Goal: Task Accomplishment & Management: Use online tool/utility

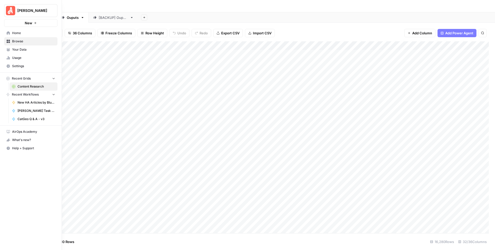
click at [22, 32] on span "Home" at bounding box center [33, 33] width 43 height 5
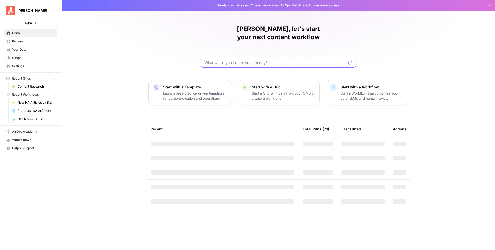
click at [235, 60] on input "text" at bounding box center [276, 62] width 142 height 5
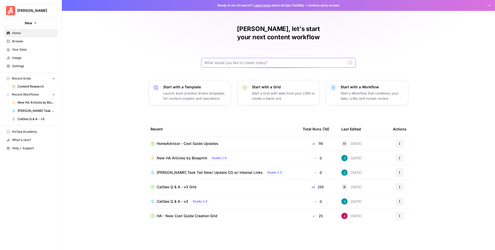
click at [235, 60] on input "text" at bounding box center [276, 62] width 142 height 5
type input "power agent"
click button "Send" at bounding box center [350, 62] width 7 height 7
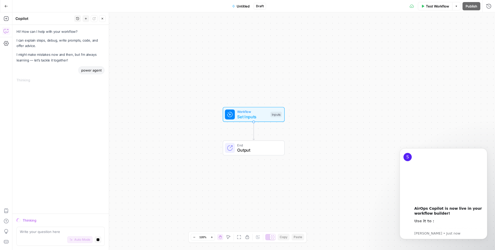
click at [6, 6] on icon "button" at bounding box center [6, 6] width 4 height 4
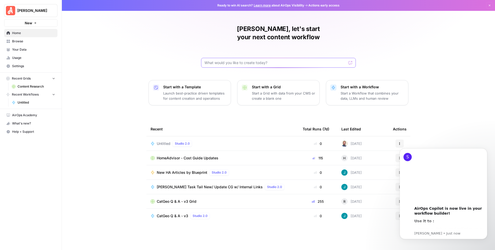
click at [245, 60] on input "text" at bounding box center [276, 62] width 142 height 5
click at [462, 120] on div "[PERSON_NAME], let's start your next content workflow Start with a Template Lau…" at bounding box center [278, 125] width 433 height 250
click at [486, 149] on icon "Dismiss notification" at bounding box center [486, 149] width 3 height 3
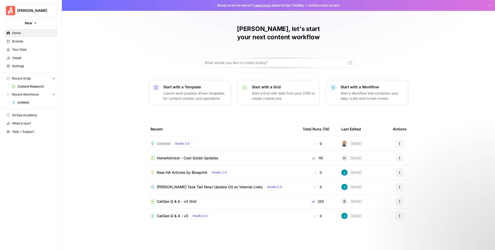
click at [38, 85] on span "Content Research" at bounding box center [37, 86] width 38 height 5
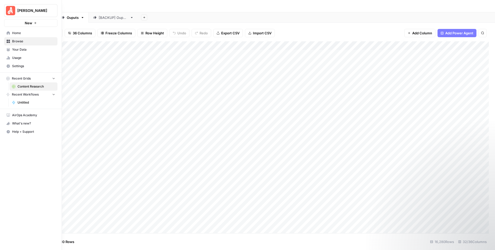
click at [6, 42] on link "Browse" at bounding box center [30, 41] width 53 height 8
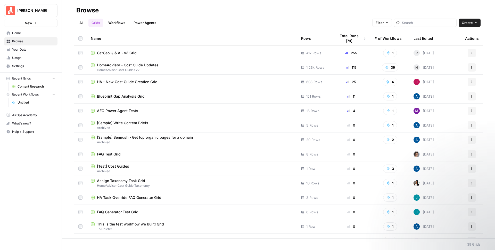
click at [168, 113] on div "AEO Power Agent Tests" at bounding box center [192, 110] width 202 height 5
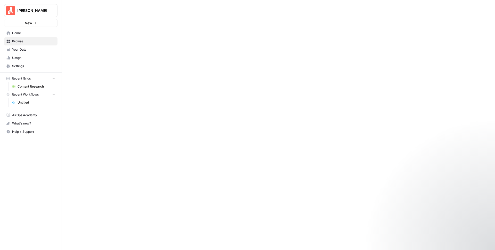
click at [168, 113] on div at bounding box center [278, 125] width 433 height 250
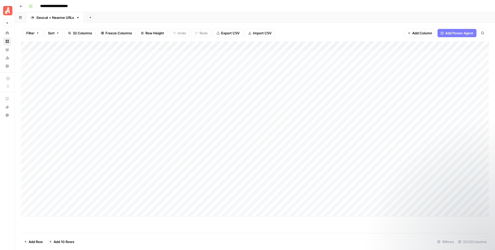
click at [438, 13] on div "Add Sheet" at bounding box center [289, 17] width 411 height 10
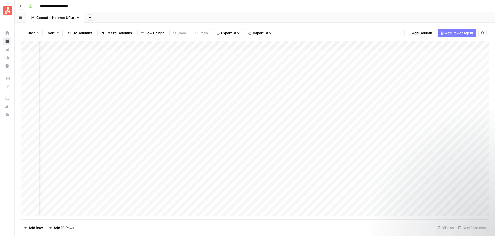
scroll to position [0, 383]
click at [236, 54] on div "Add Column" at bounding box center [255, 128] width 468 height 175
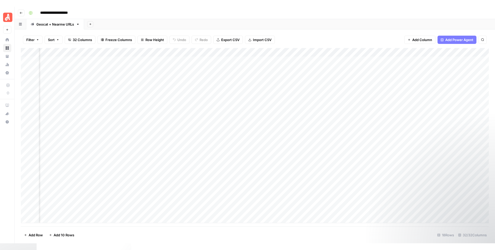
scroll to position [0, 370]
